Goal: Information Seeking & Learning: Learn about a topic

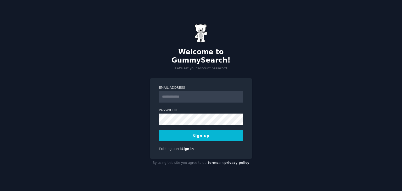
click at [181, 95] on input "Email Address" at bounding box center [201, 97] width 84 height 12
type input "**********"
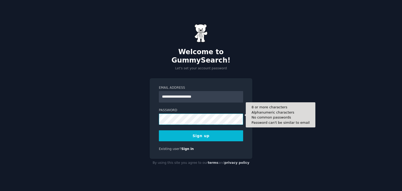
click at [159, 130] on button "Sign up" at bounding box center [201, 135] width 84 height 11
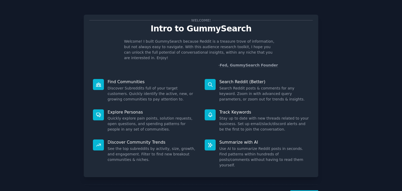
click at [124, 79] on p "Find Communities" at bounding box center [152, 81] width 90 height 5
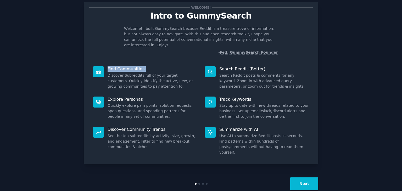
scroll to position [14, 0]
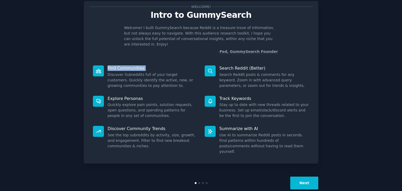
click at [299, 176] on button "Next" at bounding box center [304, 182] width 28 height 13
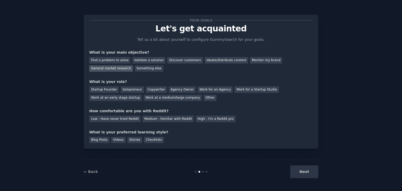
click at [133, 65] on div "General market research" at bounding box center [111, 68] width 44 height 7
click at [198, 91] on div "Work for an Agency" at bounding box center [214, 89] width 35 height 7
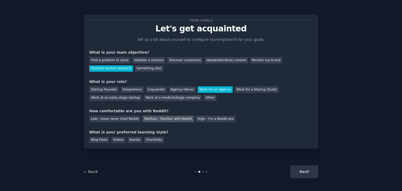
click at [149, 121] on div "Medium - Familiar with Reddit" at bounding box center [167, 119] width 51 height 7
click at [112, 140] on div "Videos" at bounding box center [118, 140] width 14 height 7
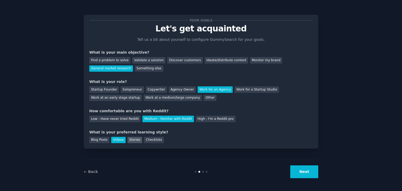
click at [135, 140] on div "Stories" at bounding box center [134, 140] width 15 height 7
click at [118, 141] on div "Videos" at bounding box center [118, 140] width 14 height 7
click at [304, 170] on button "Next" at bounding box center [304, 171] width 28 height 13
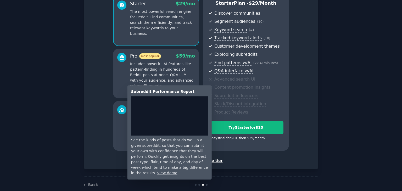
scroll to position [52, 0]
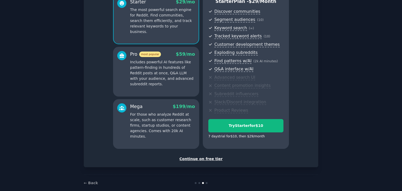
click at [205, 158] on div "Continue on free tier" at bounding box center [200, 158] width 223 height 5
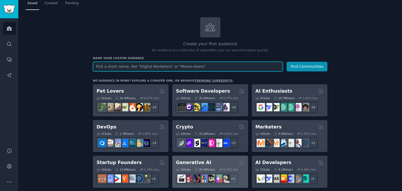
scroll to position [78, 0]
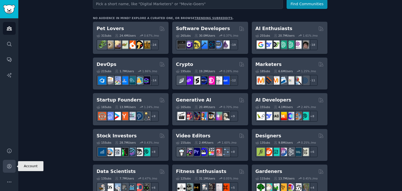
click at [8, 168] on icon "Sidebar" at bounding box center [9, 165] width 5 height 5
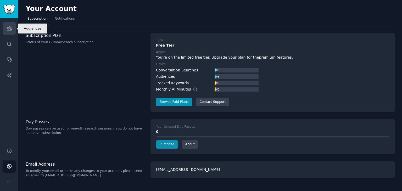
click at [7, 31] on icon "Sidebar" at bounding box center [9, 28] width 5 height 5
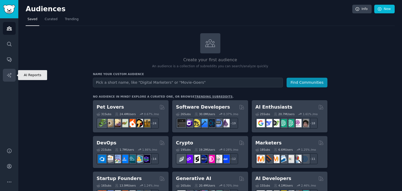
click at [8, 76] on icon "Sidebar" at bounding box center [9, 75] width 4 height 4
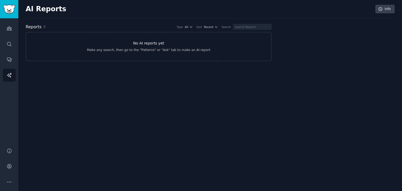
click at [171, 54] on link "No AI reports yet Make any search, then go to the "Patterns" or "Ask" tab to ma…" at bounding box center [149, 46] width 246 height 29
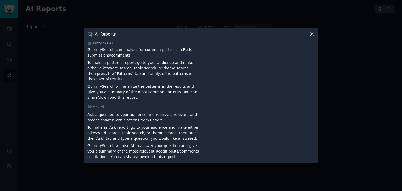
click at [312, 37] on icon at bounding box center [311, 33] width 5 height 5
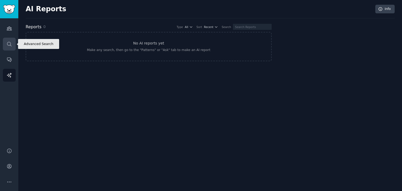
click at [4, 44] on link "Search" at bounding box center [9, 44] width 13 height 13
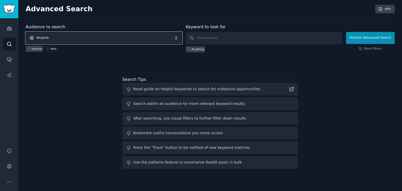
click at [124, 39] on span "Anyone" at bounding box center [104, 38] width 156 height 12
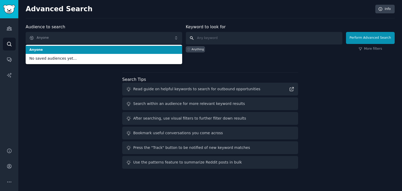
click at [208, 37] on input "text" at bounding box center [264, 38] width 156 height 13
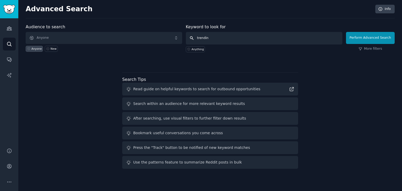
type input "trending"
click button "Perform Advanced Search" at bounding box center [370, 38] width 49 height 12
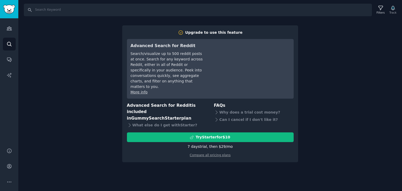
click at [261, 158] on div "Search Filters Track Upgrade to use this feature Advanced Search for Reddit Sea…" at bounding box center [209, 95] width 383 height 191
click at [363, 59] on div "Search Filters Track Upgrade to use this feature Advanced Search for Reddit Sea…" at bounding box center [209, 95] width 383 height 191
click at [92, 37] on div "Search Filters Track Upgrade to use this feature Advanced Search for Reddit Sea…" at bounding box center [209, 95] width 383 height 191
drag, startPoint x: 292, startPoint y: 35, endPoint x: 236, endPoint y: 33, distance: 56.5
click at [290, 34] on h2 "Upgrade to use this feature" at bounding box center [210, 32] width 167 height 5
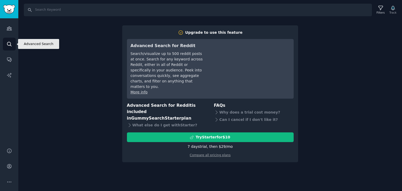
click at [4, 44] on link "Search" at bounding box center [9, 44] width 13 height 13
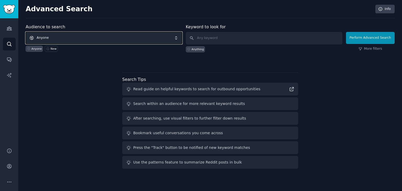
click at [79, 37] on span "Anyone" at bounding box center [104, 38] width 156 height 12
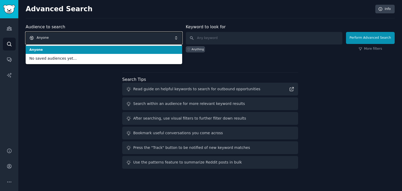
click at [79, 37] on span "Anyone" at bounding box center [104, 38] width 156 height 12
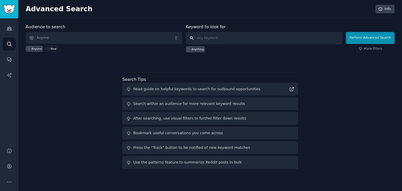
click at [237, 36] on input "text" at bounding box center [264, 38] width 156 height 13
type input "trend"
click button "Perform Advanced Search" at bounding box center [370, 38] width 49 height 12
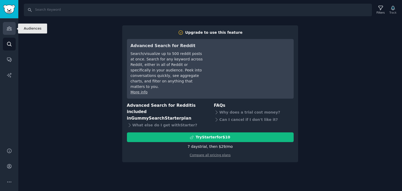
click at [4, 27] on link "Audiences" at bounding box center [9, 28] width 13 height 13
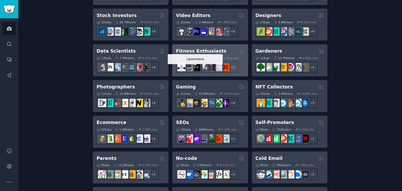
scroll to position [235, 0]
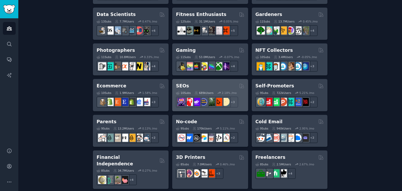
click at [191, 85] on div "SEOs" at bounding box center [210, 86] width 68 height 7
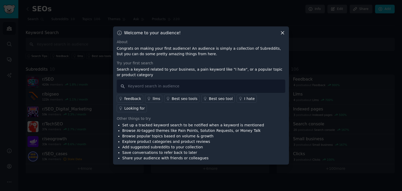
click at [283, 35] on icon at bounding box center [282, 33] width 3 height 3
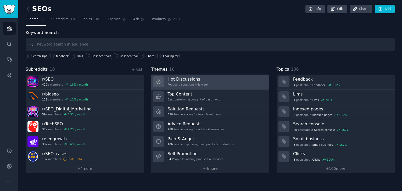
click at [204, 75] on link "Hot Discussions Popular discussions this week" at bounding box center [210, 82] width 118 height 15
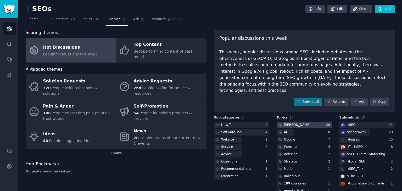
scroll to position [4, 0]
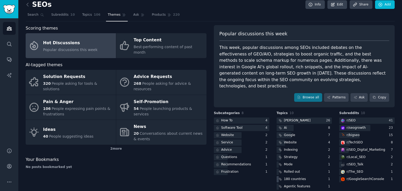
click at [289, 177] on div "180 countries" at bounding box center [295, 179] width 22 height 5
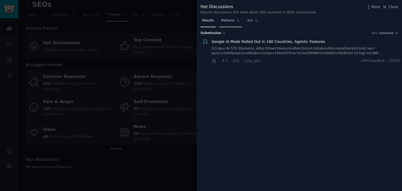
click at [228, 22] on span "Patterns" at bounding box center [227, 20] width 13 height 5
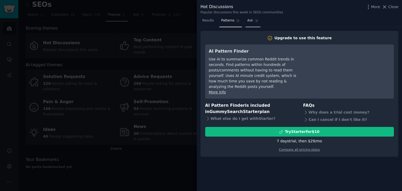
click at [245, 25] on link "Ask" at bounding box center [252, 21] width 15 height 11
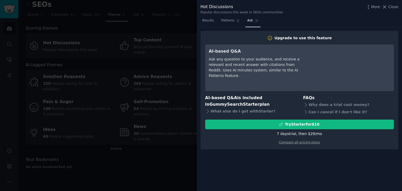
click at [188, 28] on div at bounding box center [201, 95] width 402 height 191
